Goal: Task Accomplishment & Management: Complete application form

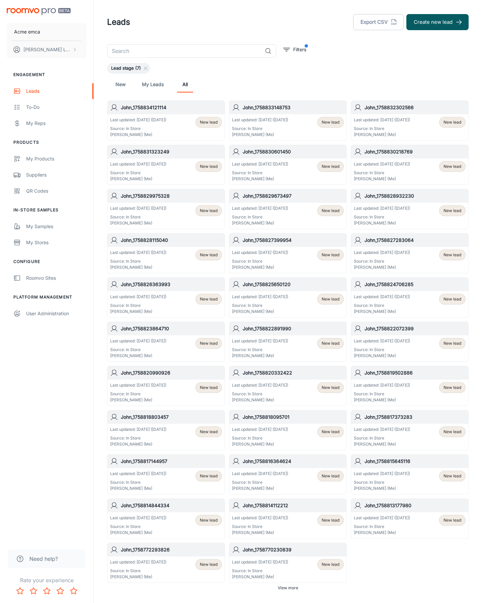
click at [438, 22] on button "Create new lead" at bounding box center [438, 22] width 62 height 16
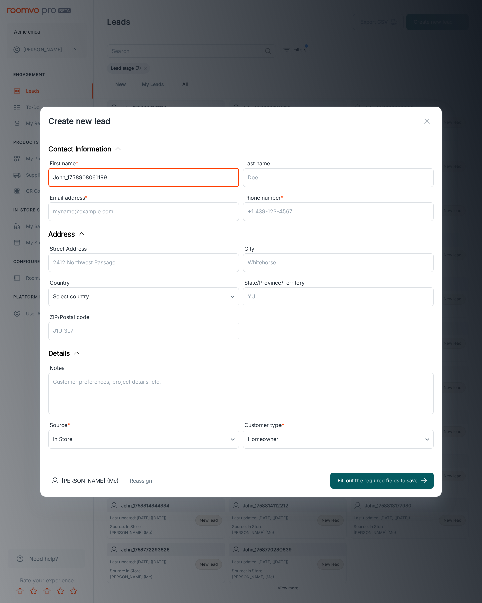
type input "John_1758908061199"
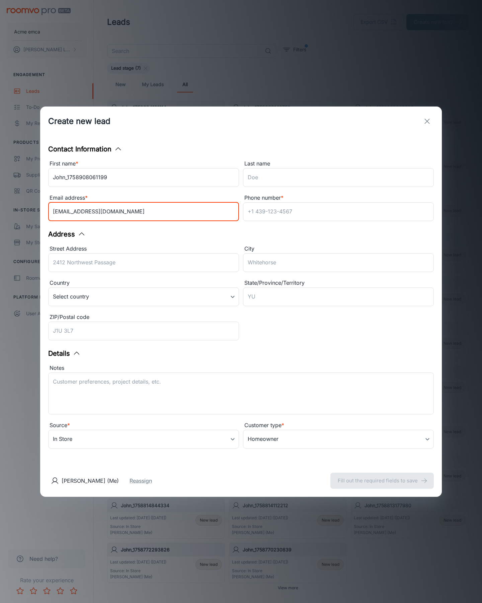
type input "[EMAIL_ADDRESS][DOMAIN_NAME]"
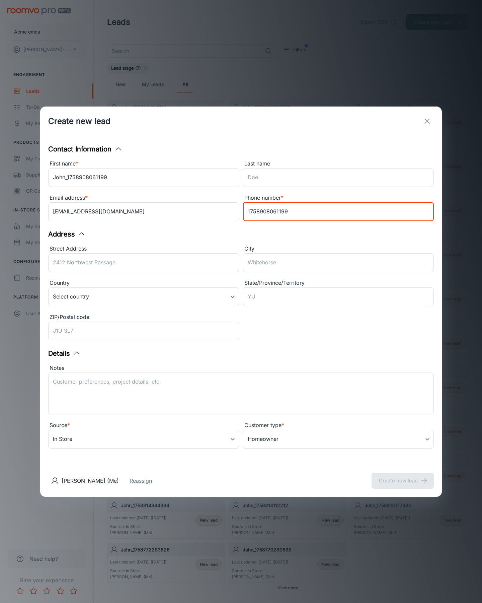
type input "1758908061199"
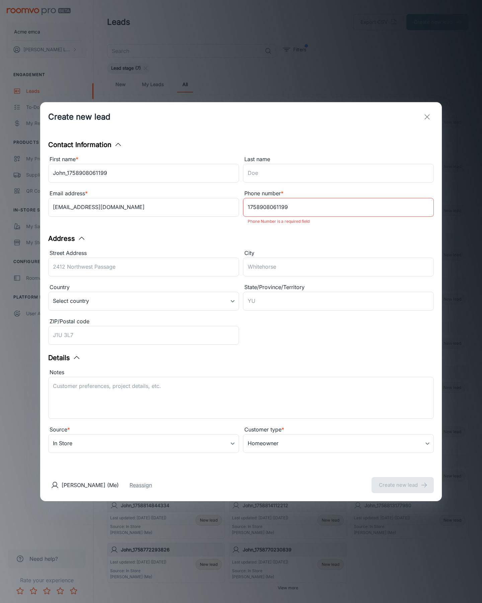
click at [403, 480] on button "Create new lead" at bounding box center [403, 485] width 62 height 16
